Goal: Task Accomplishment & Management: Use online tool/utility

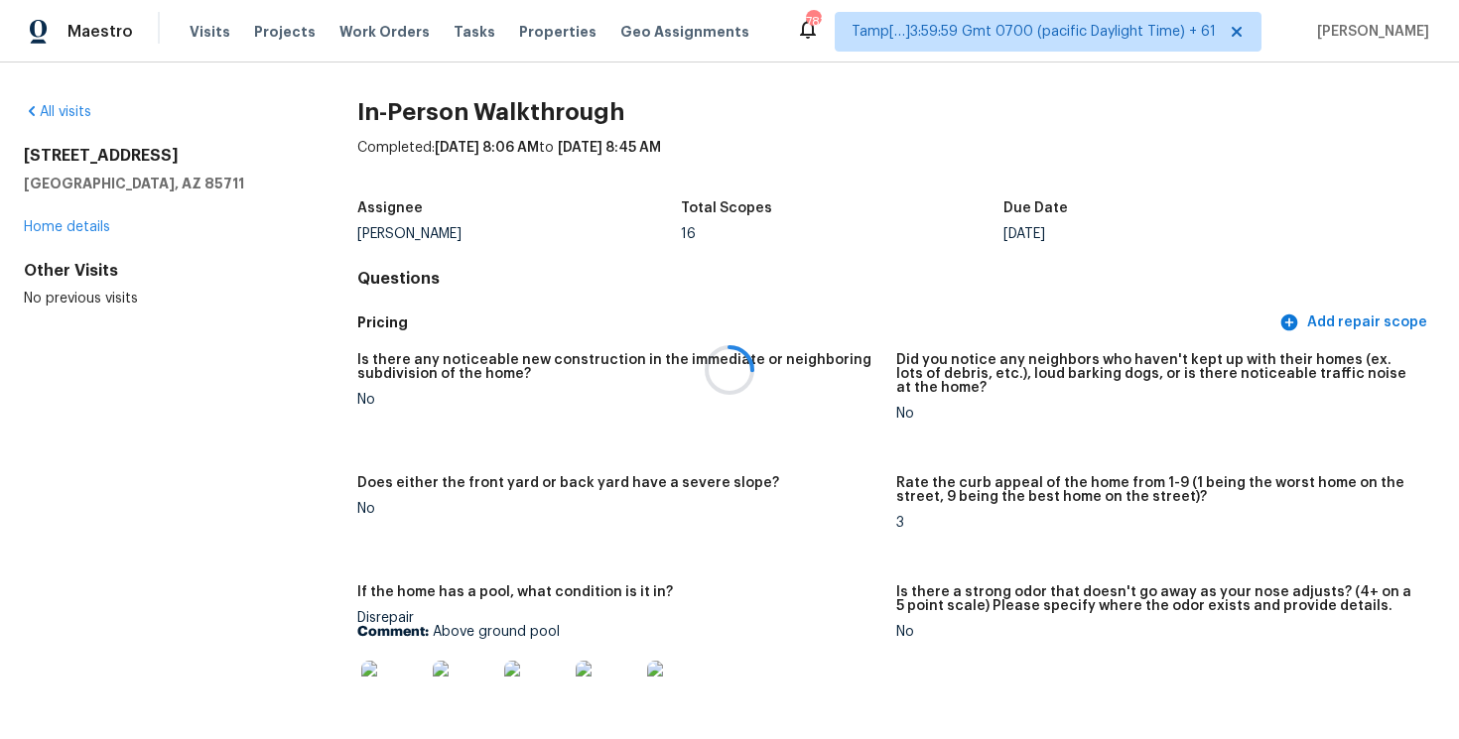
click at [444, 29] on div at bounding box center [729, 369] width 1459 height 739
click at [453, 35] on span "Tasks" at bounding box center [474, 32] width 42 height 14
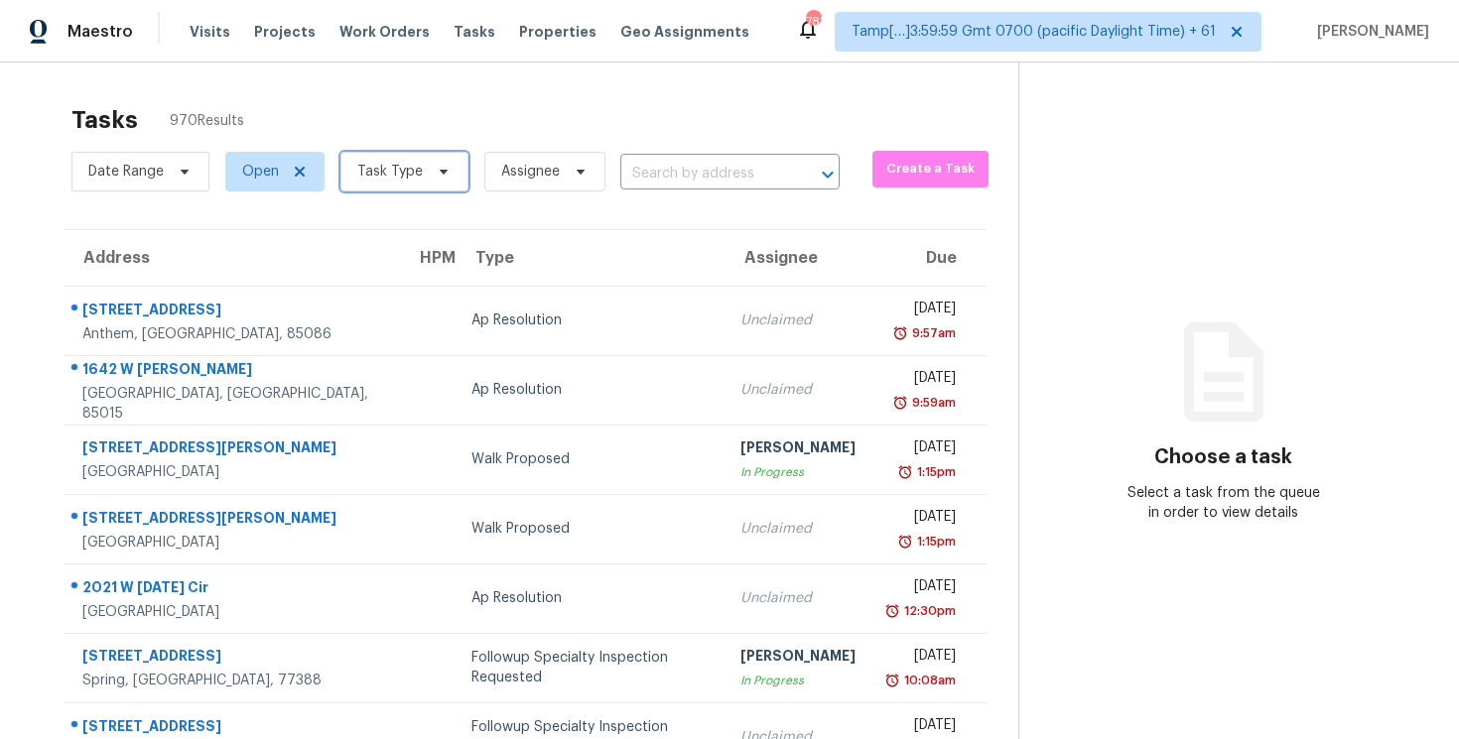
click at [437, 167] on icon at bounding box center [444, 172] width 16 height 16
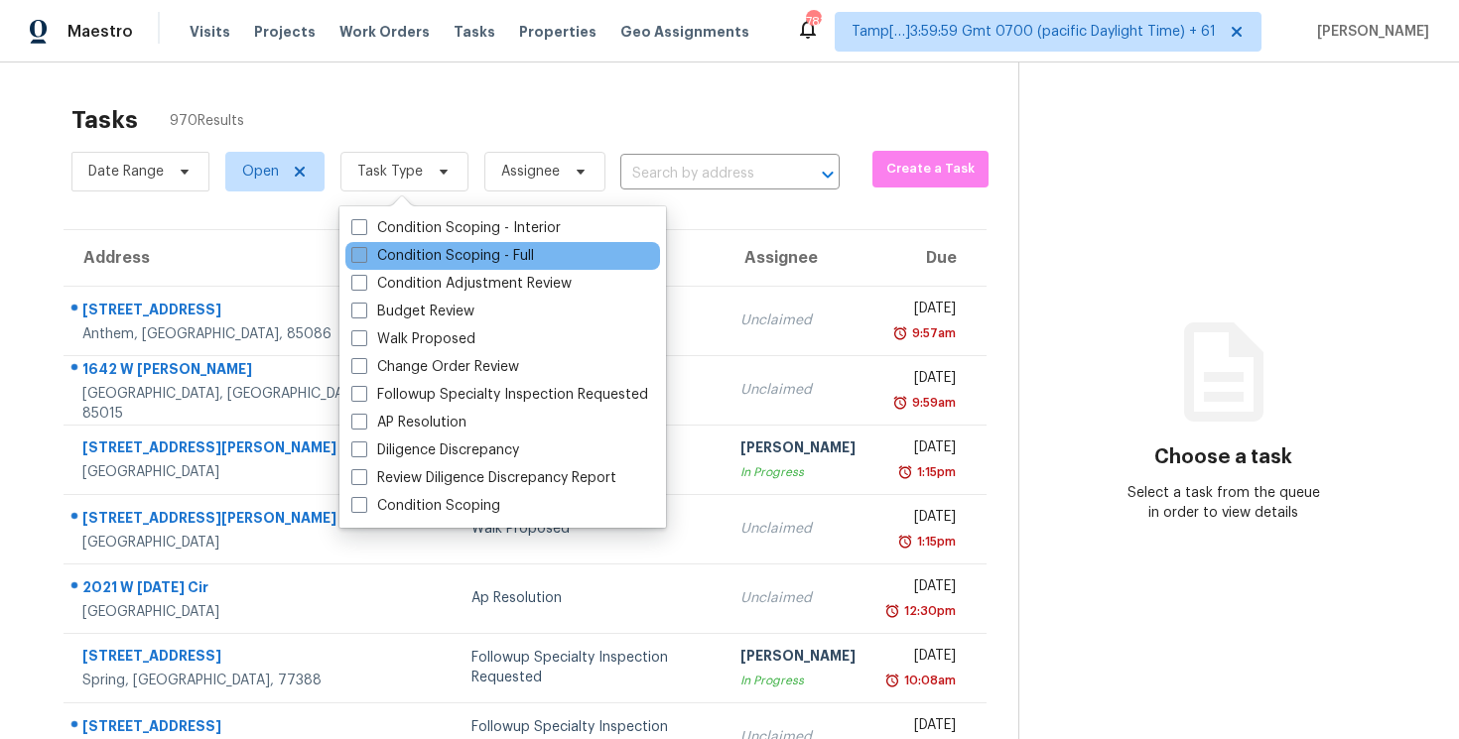
click at [450, 249] on label "Condition Scoping - Full" at bounding box center [442, 256] width 183 height 20
click at [364, 249] on input "Condition Scoping - Full" at bounding box center [357, 252] width 13 height 13
checkbox input "true"
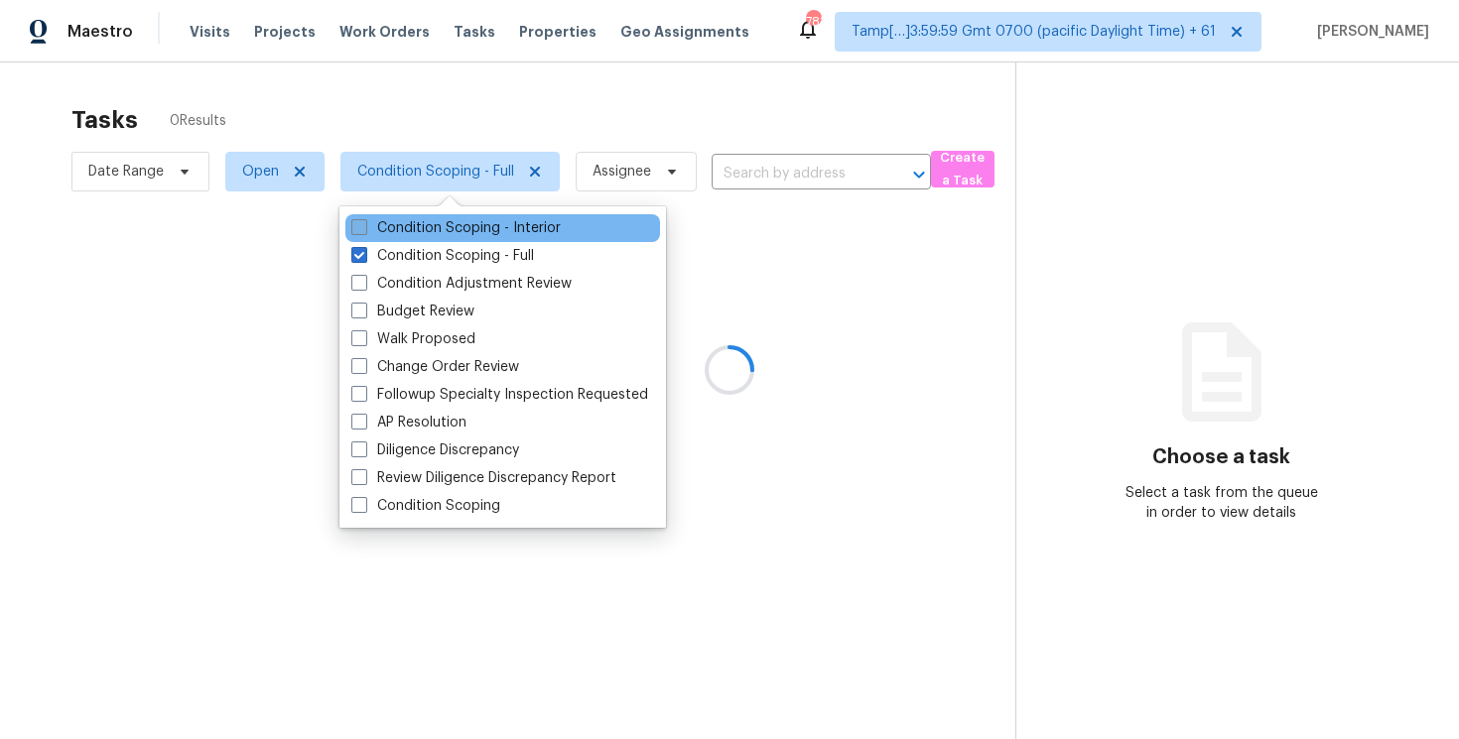
click at [448, 228] on label "Condition Scoping - Interior" at bounding box center [455, 228] width 209 height 20
click at [364, 228] on input "Condition Scoping - Interior" at bounding box center [357, 224] width 13 height 13
checkbox input "true"
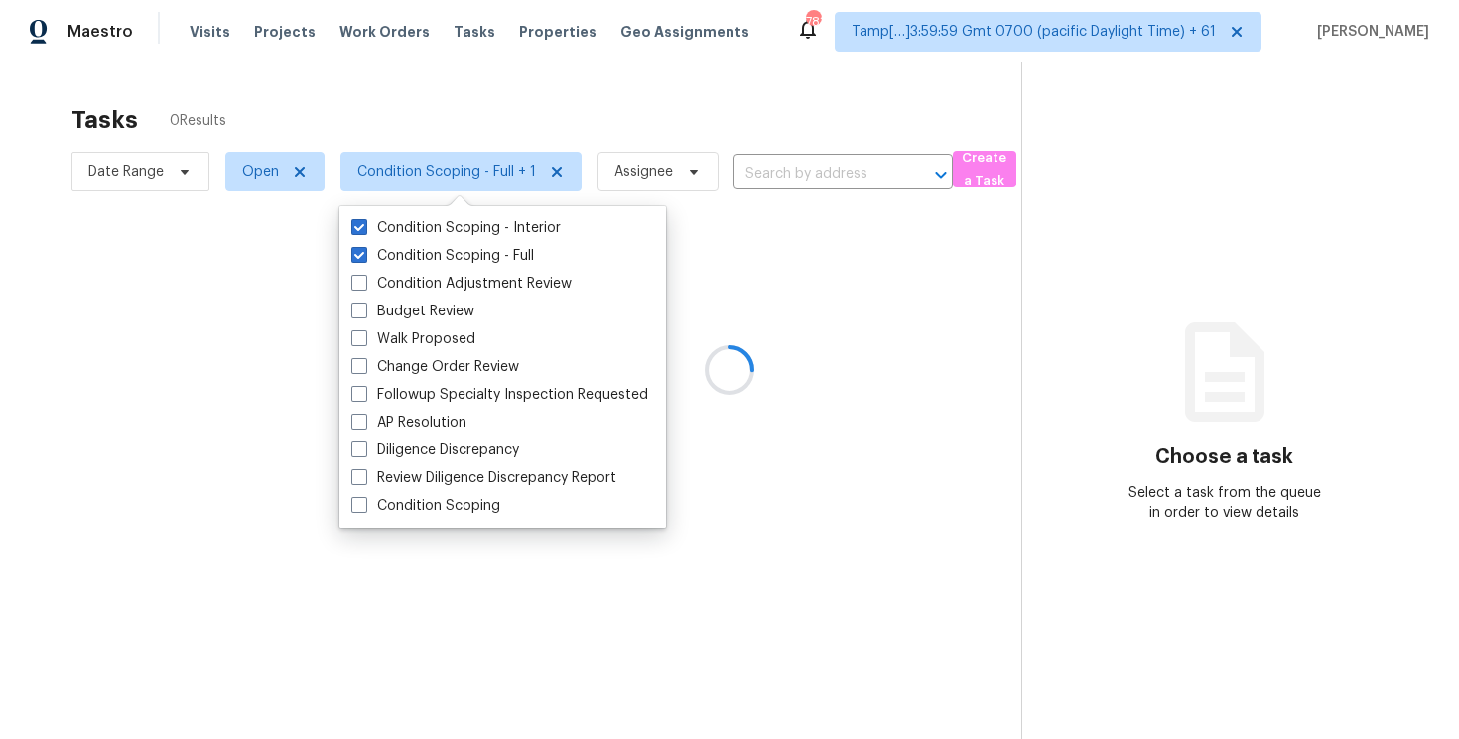
click at [449, 69] on div at bounding box center [729, 369] width 1459 height 739
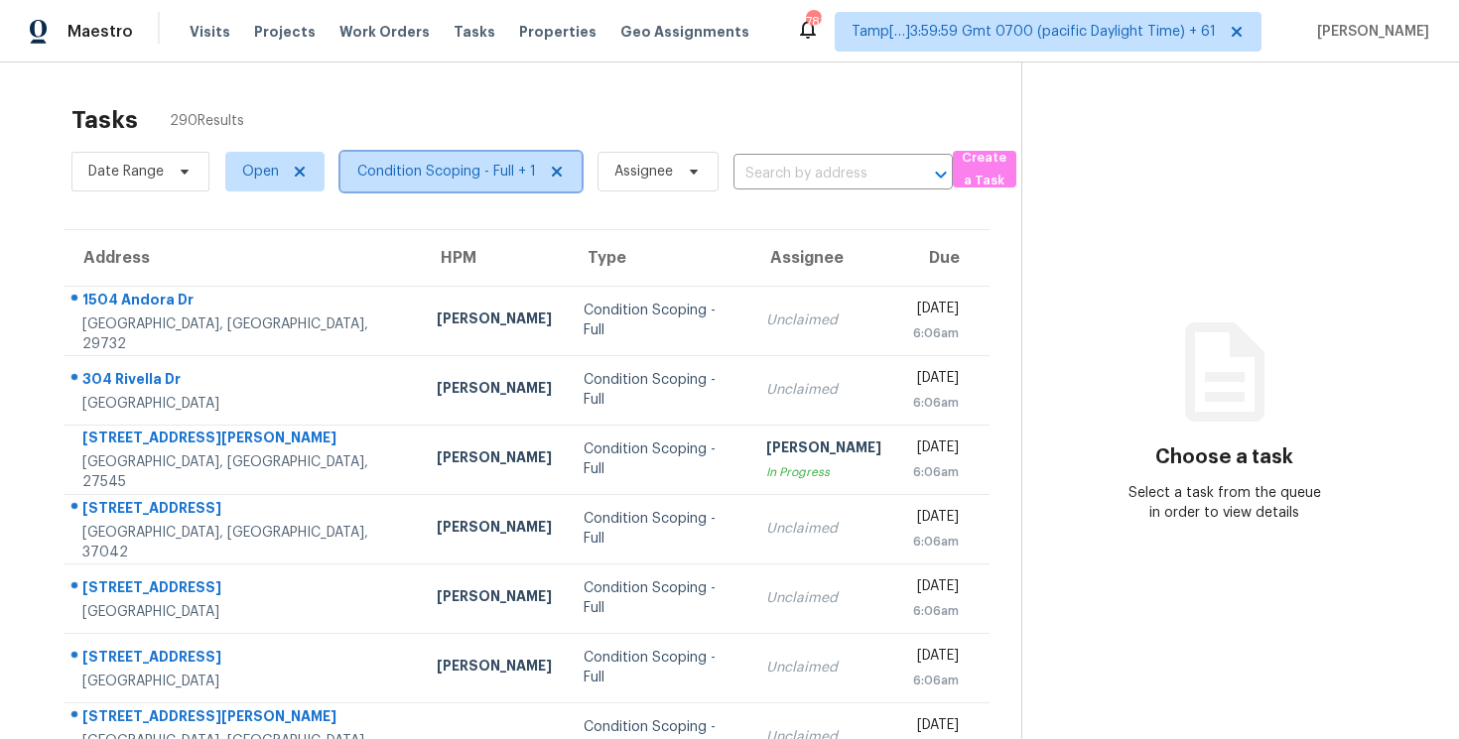
click at [484, 185] on span "Condition Scoping - Full + 1" at bounding box center [460, 172] width 241 height 40
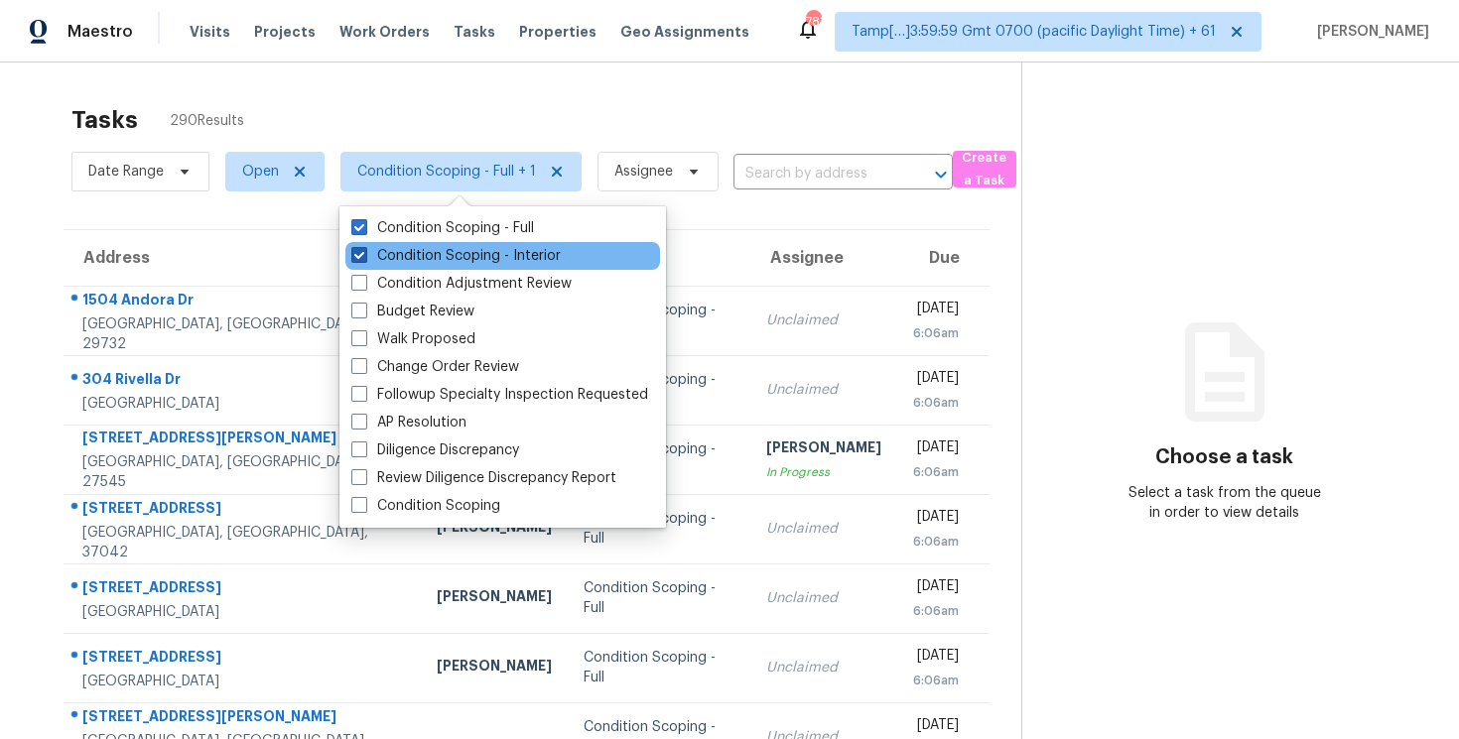
click at [498, 260] on label "Condition Scoping - Interior" at bounding box center [455, 256] width 209 height 20
click at [364, 259] on input "Condition Scoping - Interior" at bounding box center [357, 252] width 13 height 13
checkbox input "false"
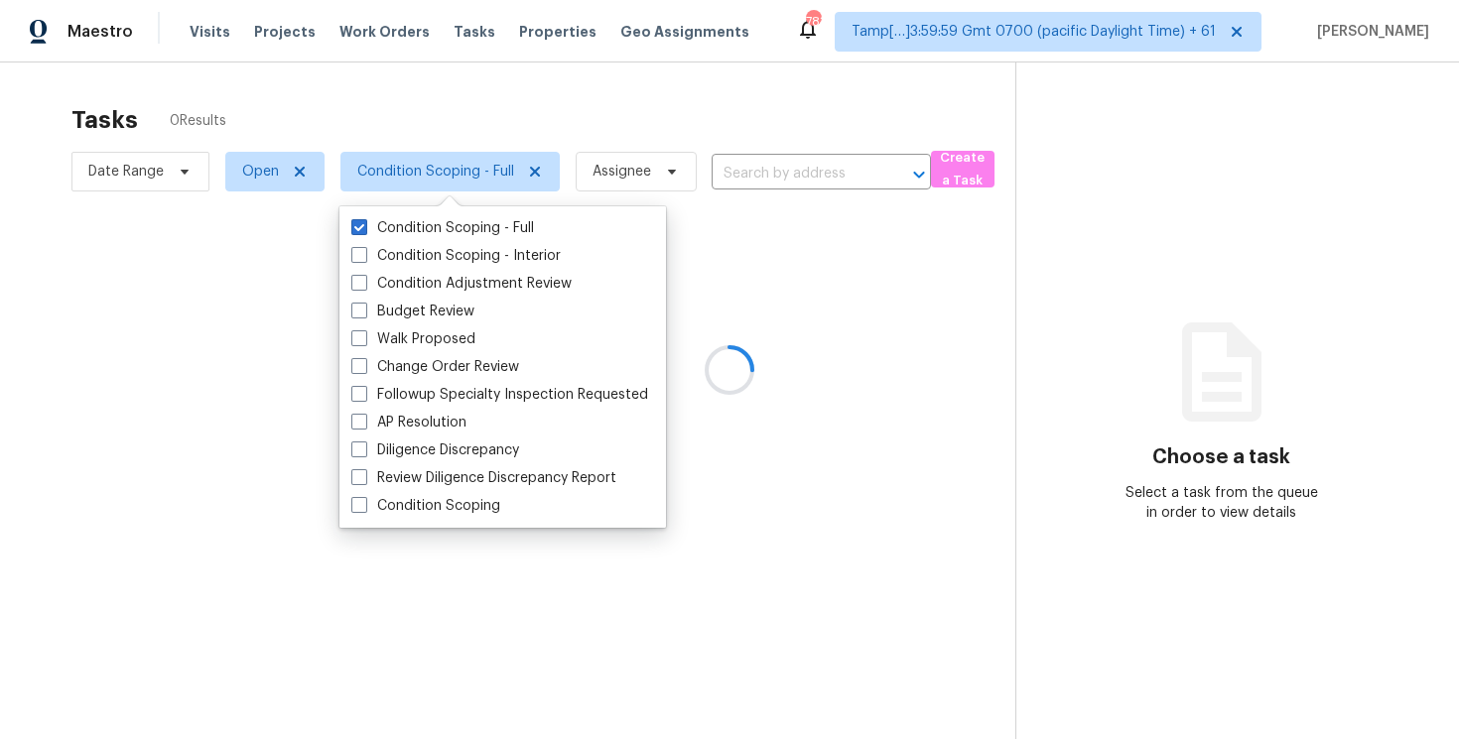
click at [498, 104] on div at bounding box center [729, 369] width 1459 height 739
